Goal: Find specific page/section: Find specific page/section

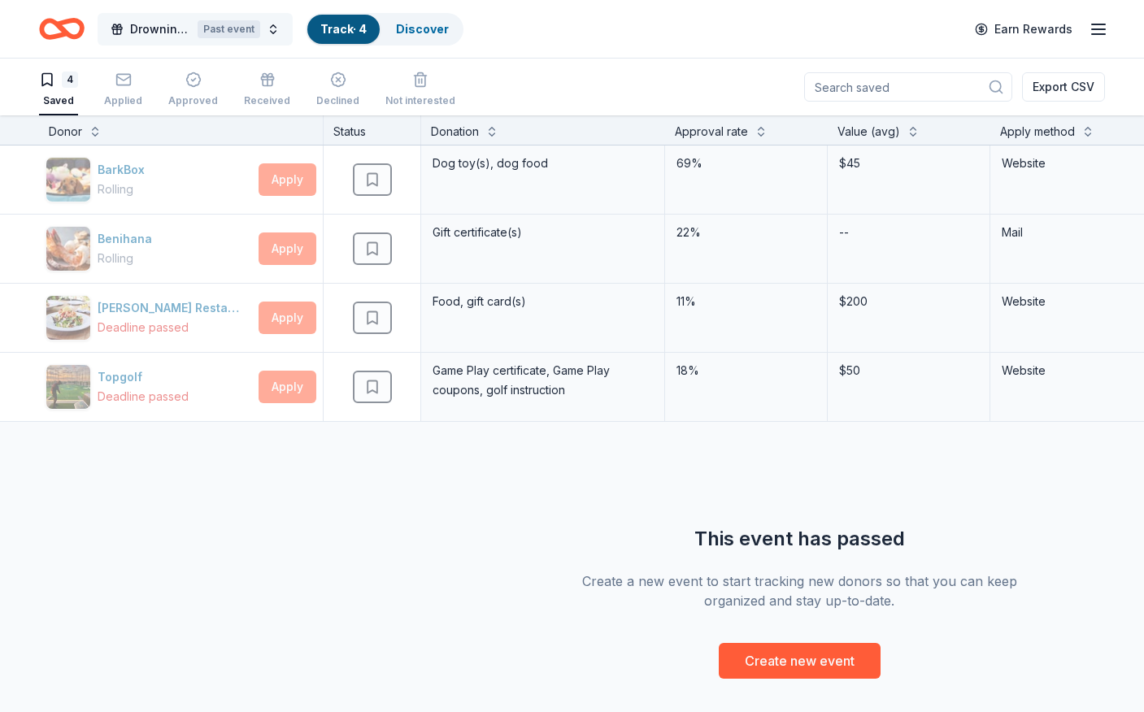
click at [164, 36] on span "Drowning Prevention Heroes Charity Event" at bounding box center [160, 30] width 61 height 20
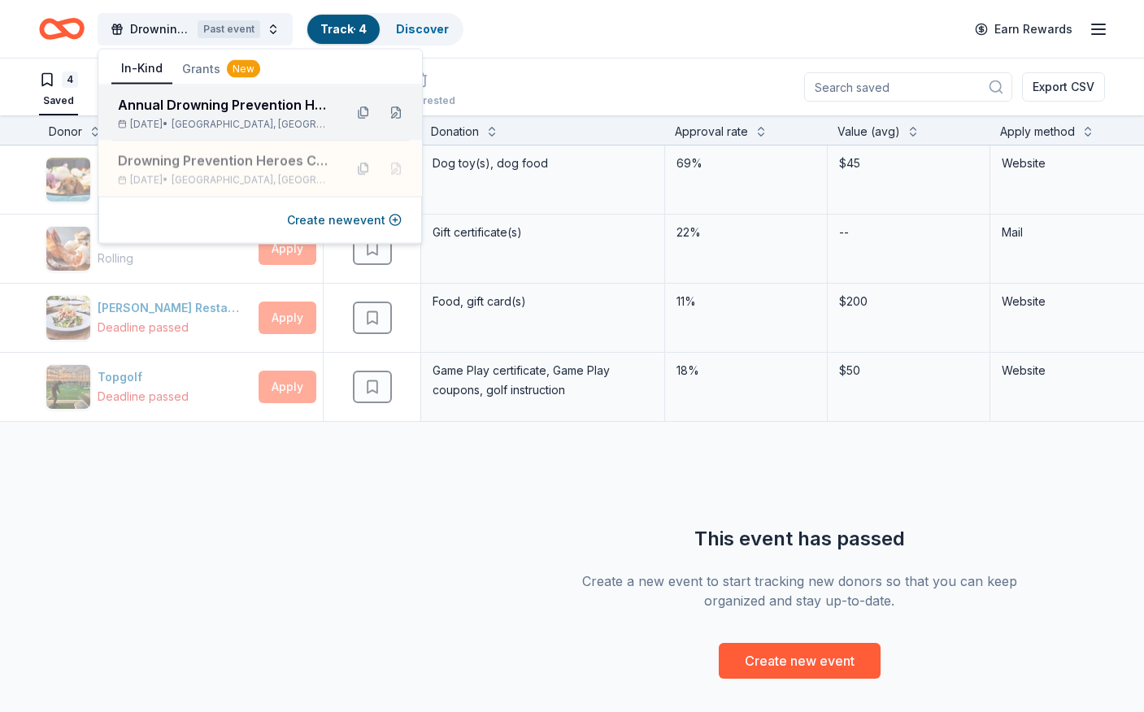
click at [228, 100] on div "Annual Drowning Prevention Heroes Charity Event" at bounding box center [224, 105] width 213 height 20
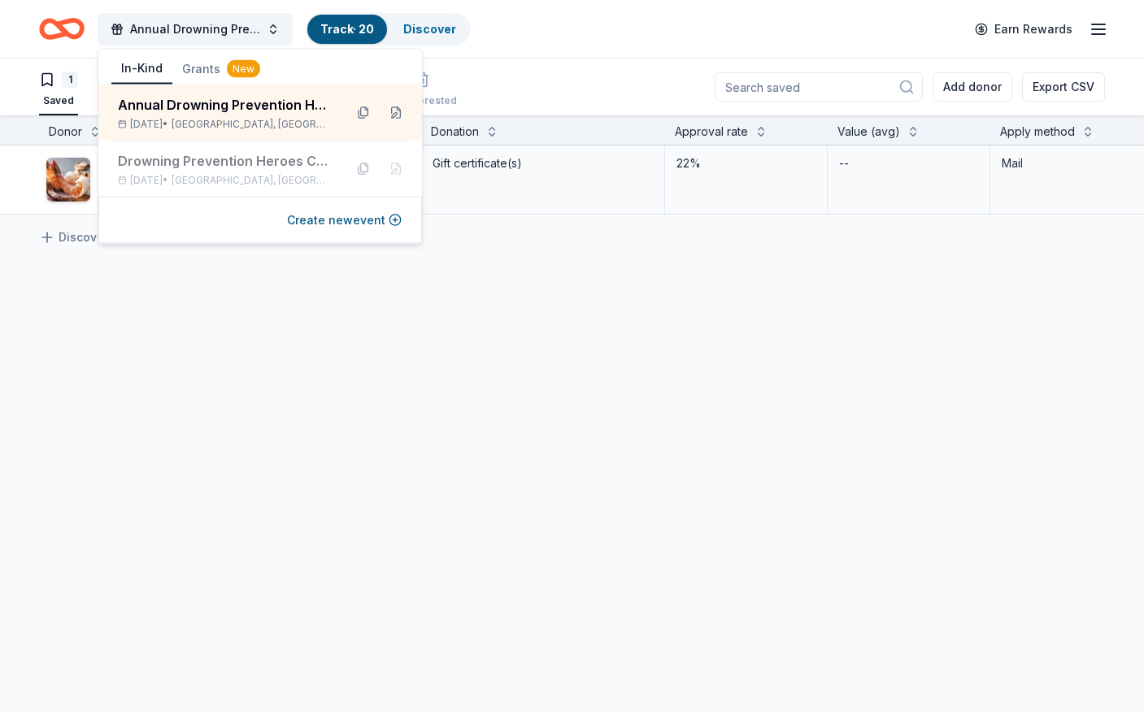
click at [602, 25] on div "Annual Drowning Prevention Heroes Charity Event Track · 20 Discover Earn Rewards" at bounding box center [572, 29] width 1066 height 38
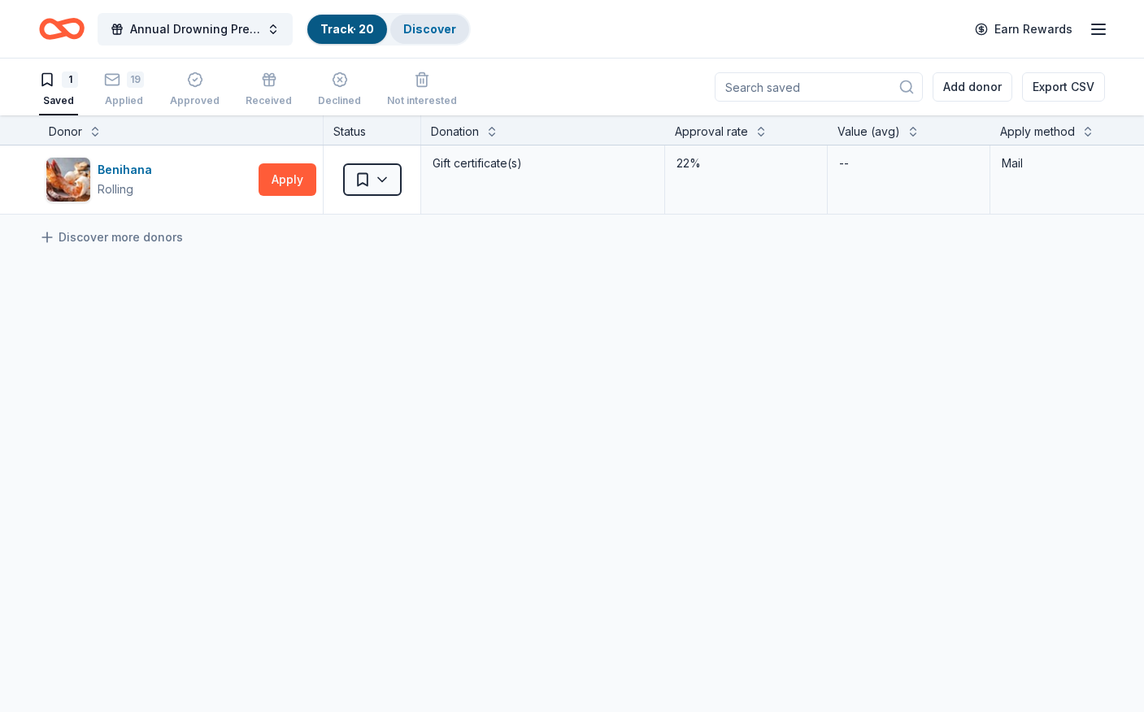
click at [450, 28] on link "Discover" at bounding box center [429, 29] width 53 height 14
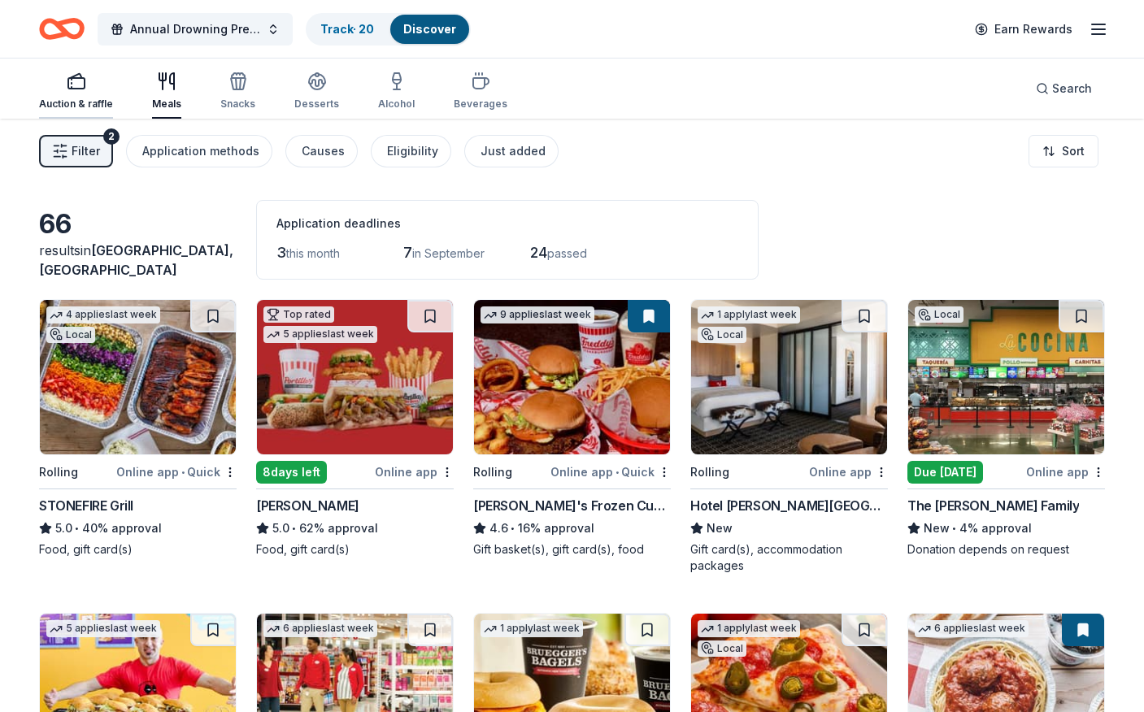
click at [90, 86] on div "button" at bounding box center [76, 82] width 74 height 20
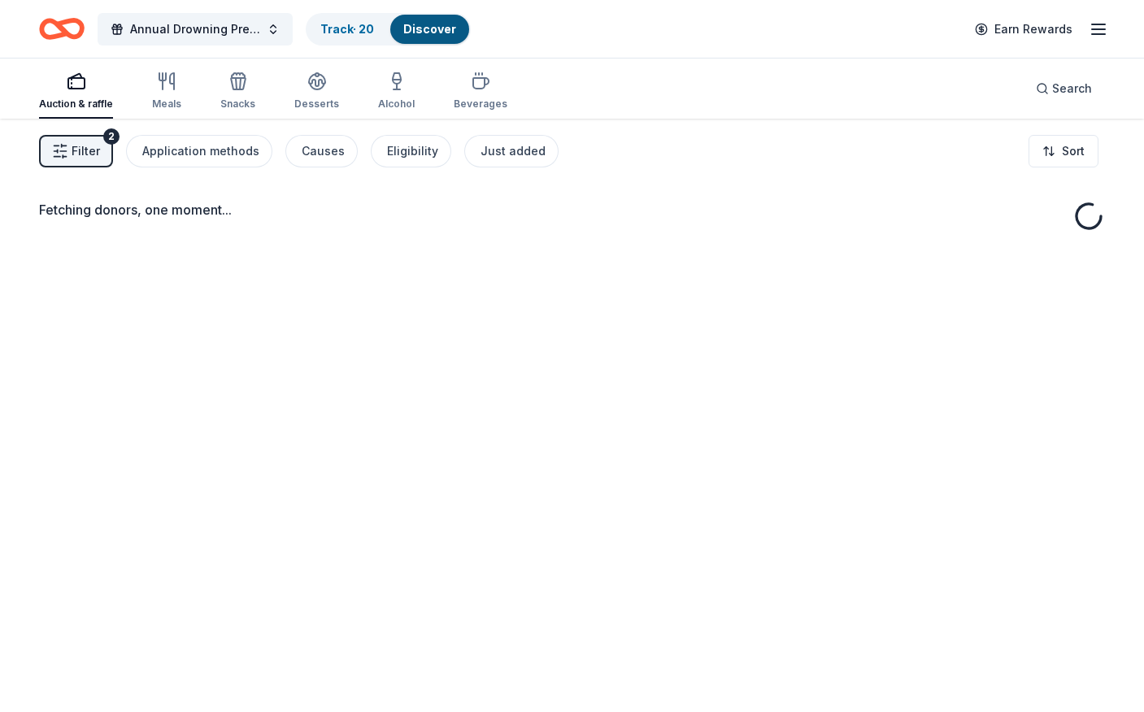
click at [81, 150] on span "Filter" at bounding box center [86, 151] width 28 height 20
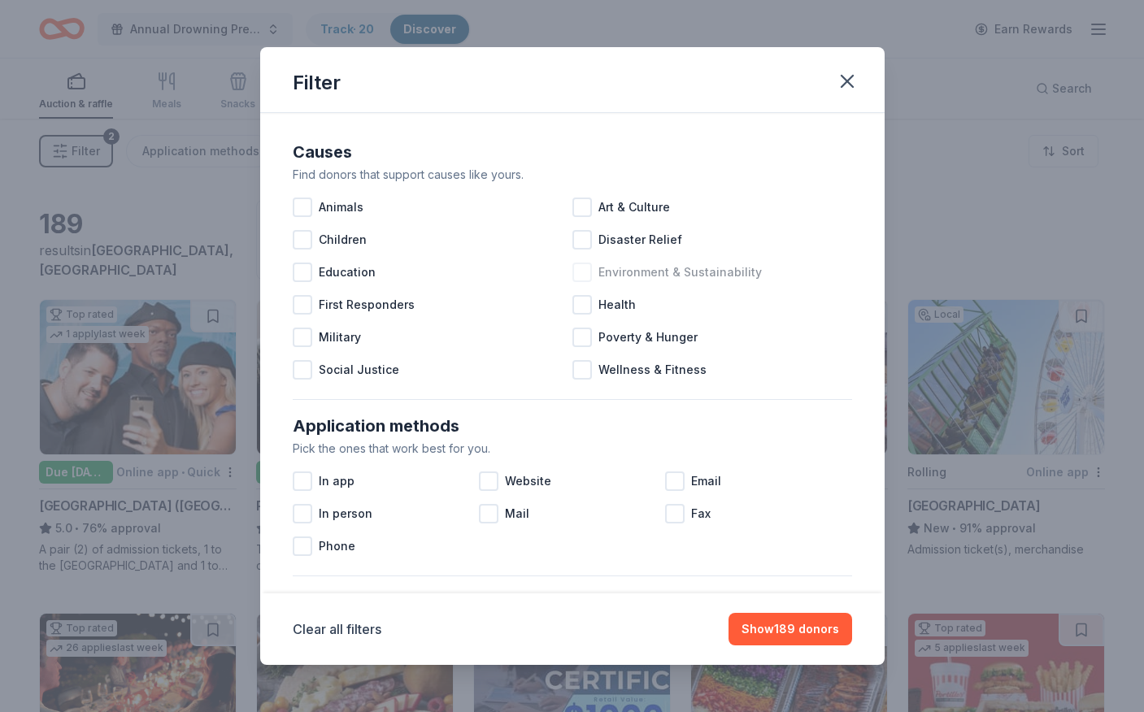
scroll to position [591, 0]
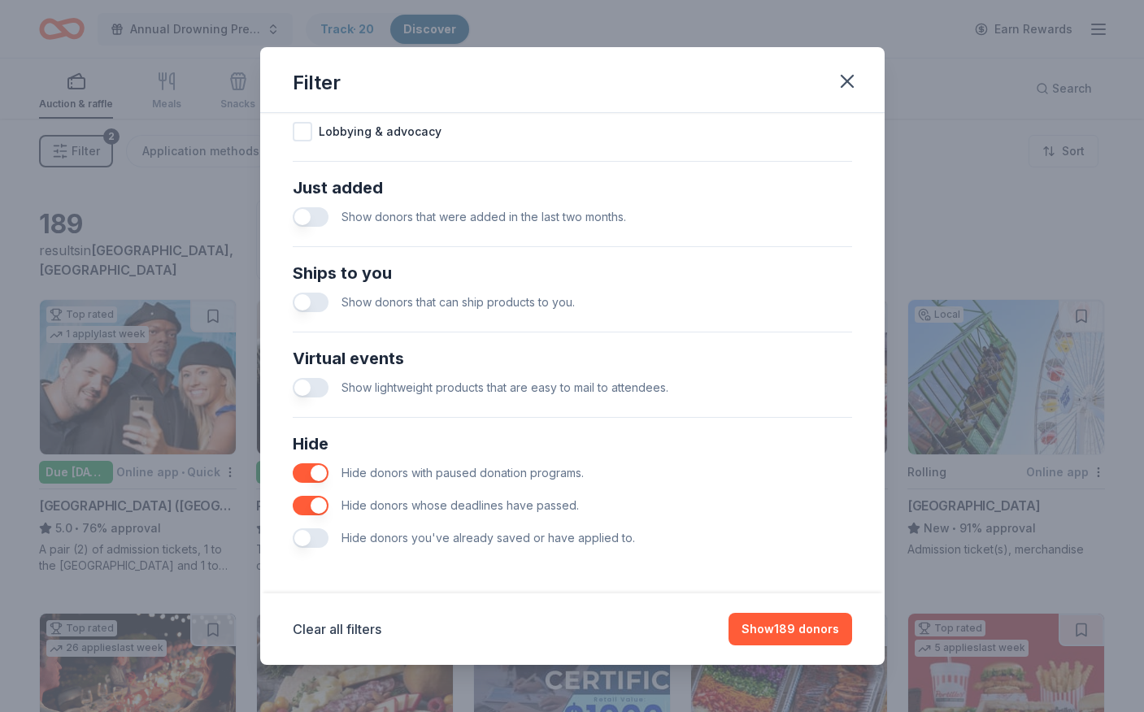
drag, startPoint x: 854, startPoint y: 81, endPoint x: 734, endPoint y: 102, distance: 121.4
click at [851, 81] on icon "button" at bounding box center [847, 81] width 23 height 23
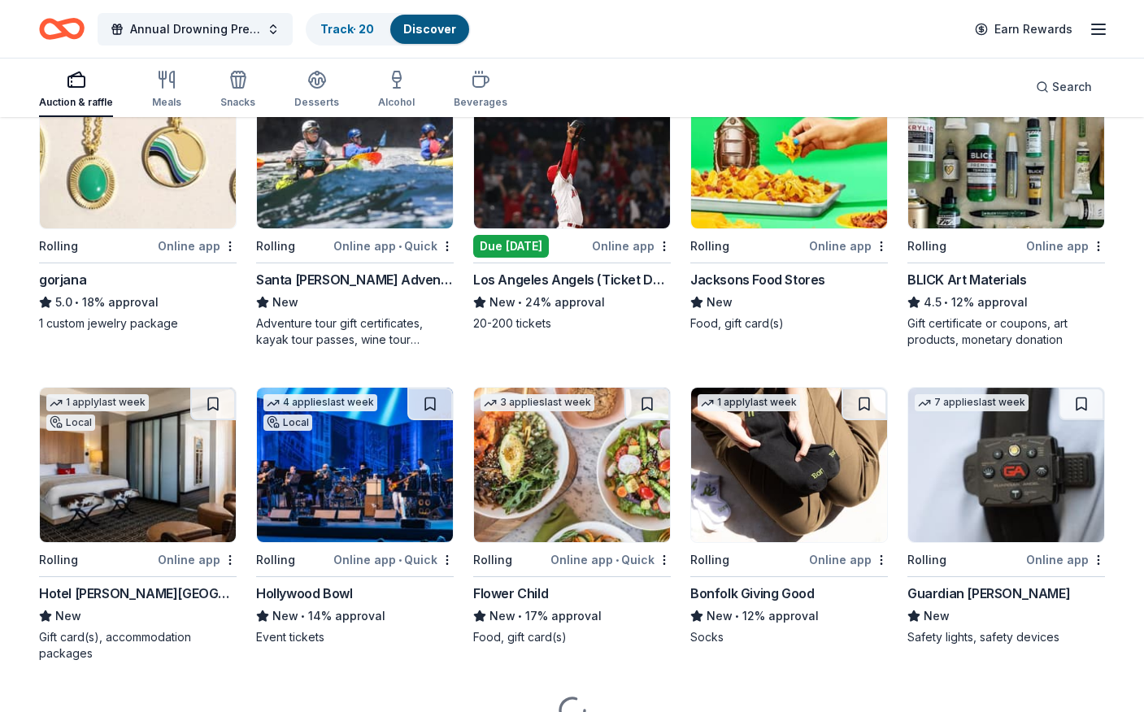
scroll to position [2113, 0]
